Goal: Transaction & Acquisition: Purchase product/service

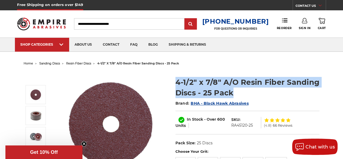
drag, startPoint x: 184, startPoint y: 81, endPoint x: 323, endPoint y: 89, distance: 139.4
click at [323, 89] on section "4-1/2" x 7/8" A/O Resin Fiber Sanding Discs - 25 Pack Brand: BHA - Black Hawk A…" at bounding box center [248, 110] width 152 height 78
copy h1 "4-1/2" x 7/8" A/O Resin Fiber Sanding Discs - 25 Pack"
click at [266, 97] on h1 "4-1/2" x 7/8" A/O Resin Fiber Sanding Discs - 25 Pack" at bounding box center [247, 87] width 144 height 21
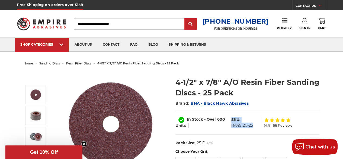
drag, startPoint x: 231, startPoint y: 117, endPoint x: 253, endPoint y: 125, distance: 22.7
click at [253, 125] on dl "SKU: RA45120-25" at bounding box center [245, 122] width 33 height 11
copy dl "SKU: RA45120-25"
click at [309, 69] on div "4-1/2" x 7/8" A/O Resin Fiber Sanding Discs - 25 Pack Brand: BHA - Black Hawk A…" at bounding box center [172, 144] width 304 height 154
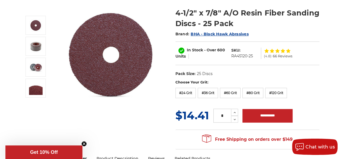
scroll to position [81, 0]
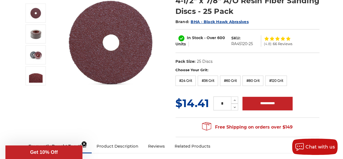
click at [314, 66] on dl "UPC: Pack Size: 25 Discs Size: 4-1/2" Tool: Angle Grinder Material: Aluminum Ox…" at bounding box center [247, 61] width 144 height 11
